Goal: Transaction & Acquisition: Purchase product/service

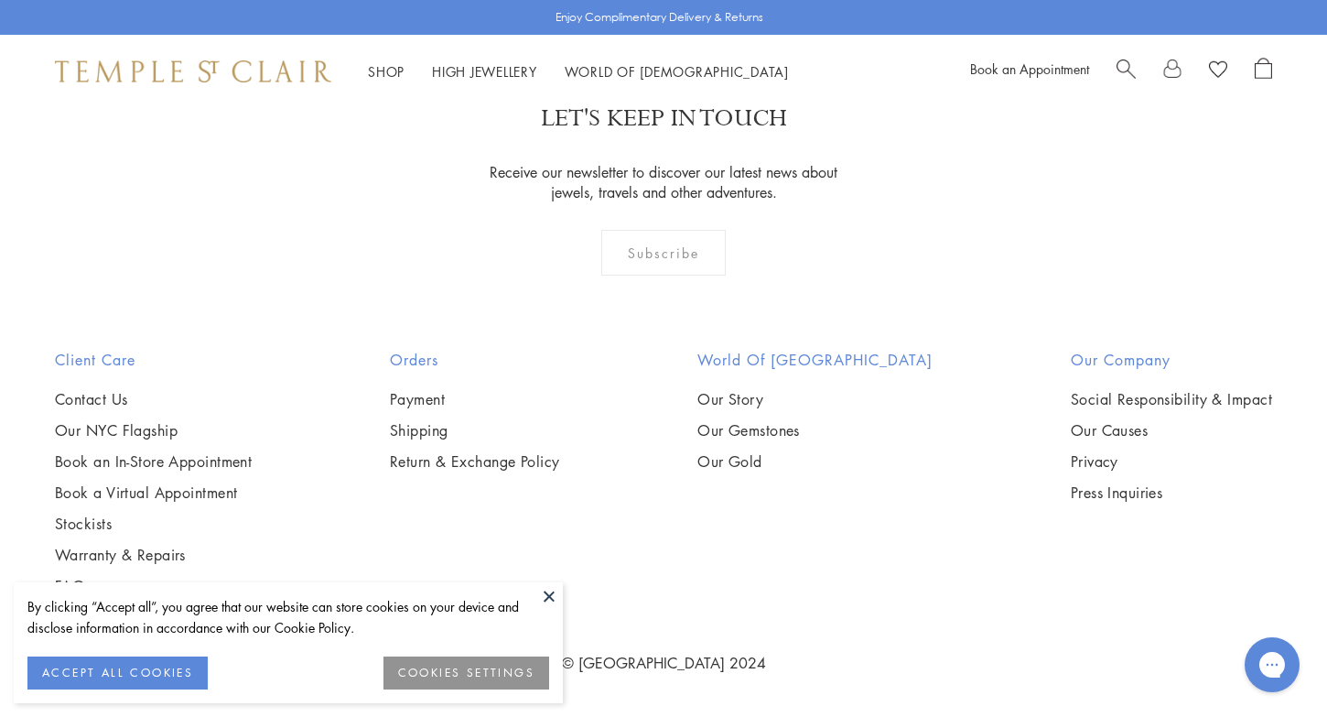
scroll to position [1472, 0]
click at [0, 0] on img at bounding box center [0, 0] width 0 height 0
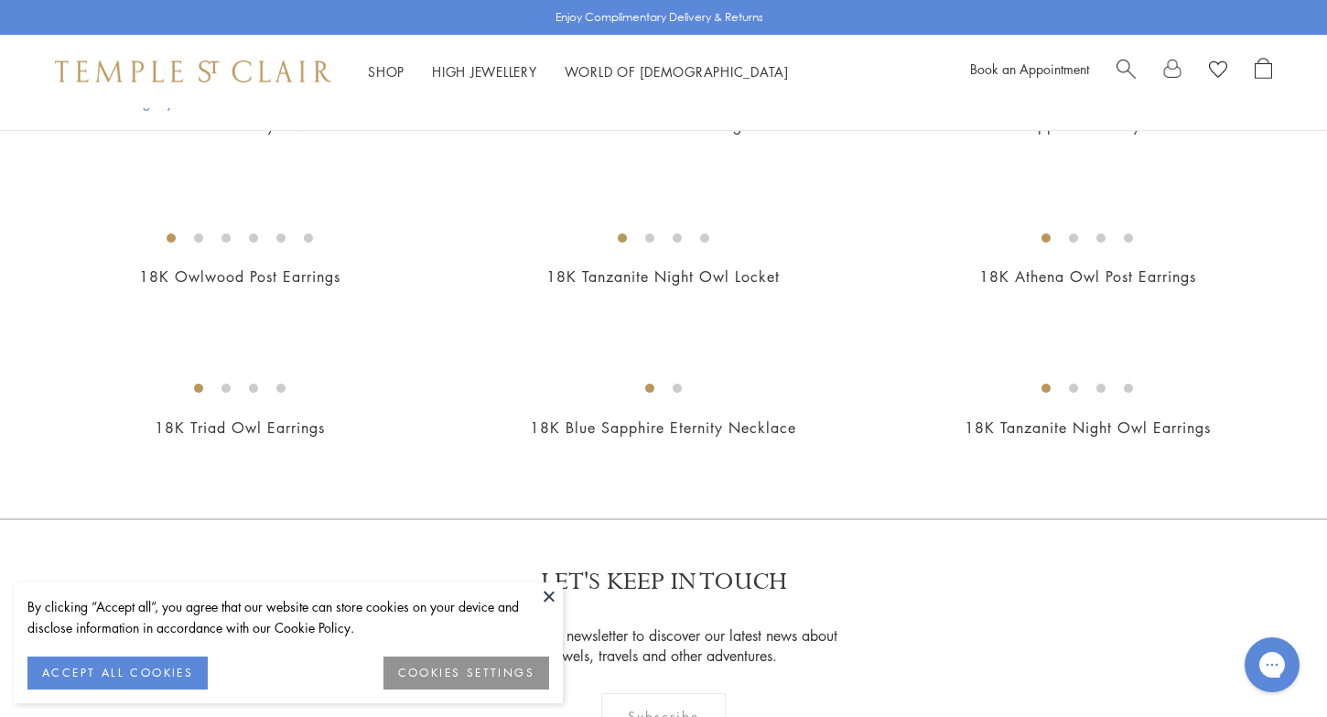
click at [0, 0] on img at bounding box center [0, 0] width 0 height 0
